Goal: Navigation & Orientation: Understand site structure

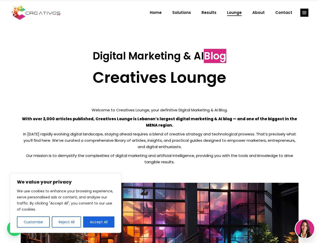
click at [159, 121] on p "With over 2,000 articles published, Creatives Lounge is Lebanon’s largest digit…" at bounding box center [160, 121] width 278 height 13
click at [33, 222] on button "Customise" at bounding box center [33, 221] width 33 height 11
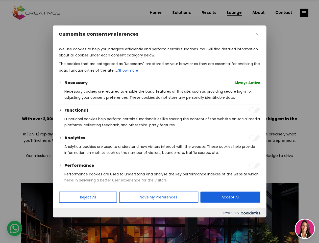
click at [66, 222] on div at bounding box center [159, 121] width 319 height 243
click at [99, 58] on p "We use cookies to help you navigate efficiently and perform certain functions. …" at bounding box center [159, 52] width 201 height 12
click at [304, 13] on div at bounding box center [159, 121] width 319 height 243
click at [305, 228] on img at bounding box center [305, 228] width 19 height 19
